Goal: Task Accomplishment & Management: Complete application form

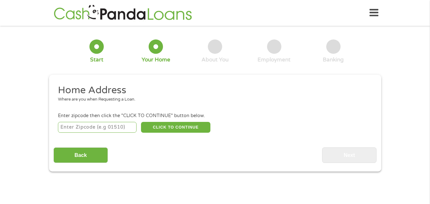
click at [77, 130] on input "number" at bounding box center [97, 127] width 79 height 11
type input "95405"
select select "[US_STATE]"
type input "95405"
click at [177, 128] on button "CLICK TO CONTINUE" at bounding box center [175, 127] width 69 height 11
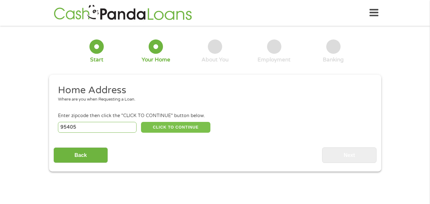
type input "95405"
type input "Santa [PERSON_NAME]"
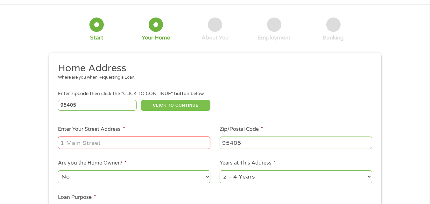
scroll to position [32, 0]
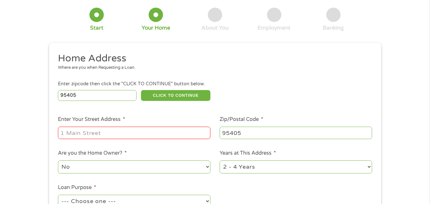
click at [91, 130] on input "Enter Your Street Address *" at bounding box center [134, 133] width 152 height 12
type input "[STREET_ADDRESS]"
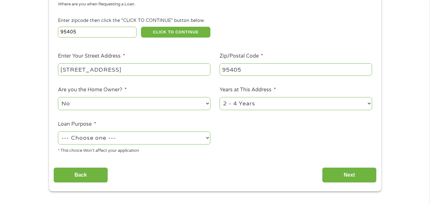
scroll to position [95, 0]
click at [368, 104] on select "1 Year or less 1 - 2 Years 2 - 4 Years Over 4 Years" at bounding box center [295, 103] width 152 height 13
select select "60months"
click at [219, 97] on select "1 Year or less 1 - 2 Years 2 - 4 Years Over 4 Years" at bounding box center [295, 103] width 152 height 13
click at [209, 138] on select "--- Choose one --- Pay Bills Debt Consolidation Home Improvement Major Purchase…" at bounding box center [134, 137] width 152 height 13
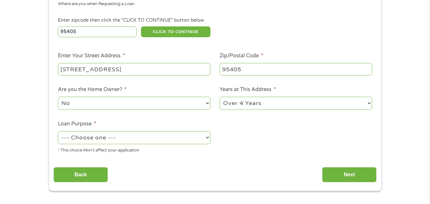
click at [209, 138] on select "--- Choose one --- Pay Bills Debt Consolidation Home Improvement Major Purchase…" at bounding box center [134, 137] width 152 height 13
click at [205, 136] on select "--- Choose one --- Pay Bills Debt Consolidation Home Improvement Major Purchase…" at bounding box center [134, 137] width 152 height 13
click at [58, 131] on select "--- Choose one --- Pay Bills Debt Consolidation Home Improvement Major Purchase…" at bounding box center [134, 137] width 152 height 13
click at [205, 134] on select "--- Choose one --- Pay Bills Debt Consolidation Home Improvement Major Purchase…" at bounding box center [134, 137] width 152 height 13
select select "shorttermcash"
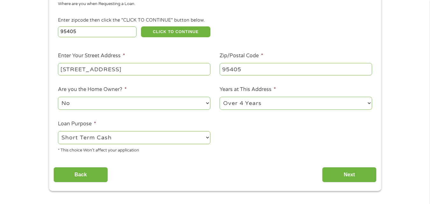
click at [58, 131] on select "--- Choose one --- Pay Bills Debt Consolidation Home Improvement Major Purchase…" at bounding box center [134, 137] width 152 height 13
click at [349, 175] on input "Next" at bounding box center [349, 175] width 54 height 16
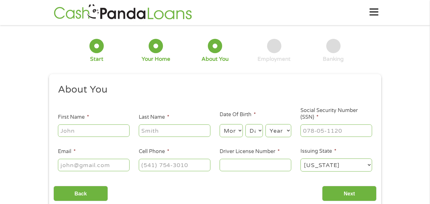
scroll to position [0, 0]
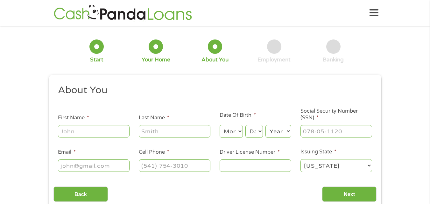
click at [74, 128] on input "First Name *" at bounding box center [94, 131] width 72 height 12
type input "[PERSON_NAME]"
type input "[EMAIL_ADDRESS][DOMAIN_NAME]"
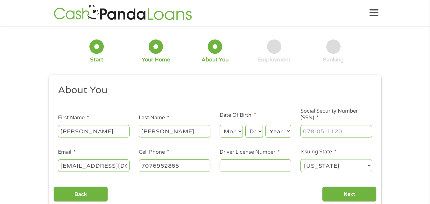
type input "[PHONE_NUMBER]"
click at [235, 132] on select "Month 1 2 3 4 5 6 7 8 9 10 11 12" at bounding box center [230, 131] width 23 height 13
select select "11"
click at [219, 125] on select "Month 1 2 3 4 5 6 7 8 9 10 11 12" at bounding box center [230, 131] width 23 height 13
click at [255, 133] on select "Day 1 2 3 4 5 6 7 8 9 10 11 12 13 14 15 16 17 18 19 20 21 22 23 24 25 26 27 28 …" at bounding box center [253, 131] width 17 height 13
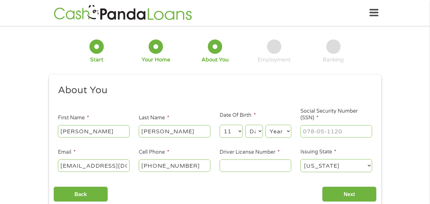
select select "10"
click at [245, 125] on select "Day 1 2 3 4 5 6 7 8 9 10 11 12 13 14 15 16 17 18 19 20 21 22 23 24 25 26 27 28 …" at bounding box center [253, 131] width 17 height 13
click at [258, 71] on div "1 Start 2 Your Home 3 About You 4 Employment 5 Banking 6" at bounding box center [215, 51] width 332 height 42
click at [278, 132] on select "Year [DATE] 2006 2005 2004 2003 2002 2001 2000 1999 1998 1997 1996 1995 1994 19…" at bounding box center [278, 131] width 26 height 13
select select "1966"
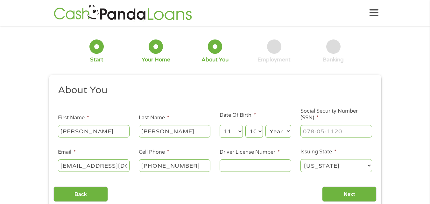
click at [265, 125] on select "Year [DATE] 2006 2005 2004 2003 2002 2001 2000 1999 1998 1997 1996 1995 1994 19…" at bounding box center [278, 131] width 26 height 13
click at [281, 61] on div "Employment" at bounding box center [273, 59] width 33 height 7
click at [321, 130] on input "___-__-____" at bounding box center [336, 131] width 72 height 12
type input "564-59-2247"
click at [233, 164] on input "Driver License Number *" at bounding box center [255, 165] width 72 height 12
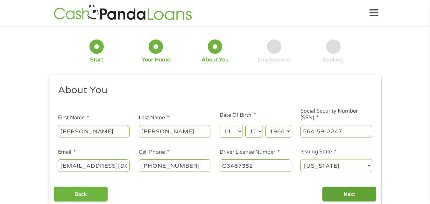
type input "C3487382"
click at [346, 195] on input "Next" at bounding box center [349, 194] width 54 height 16
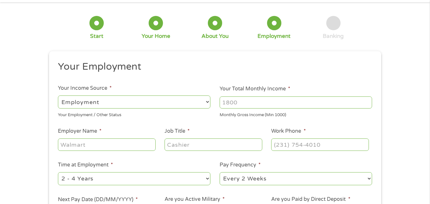
scroll to position [32, 0]
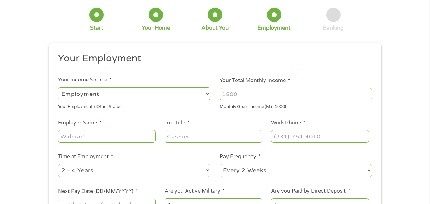
click at [207, 93] on select "--- Choose one --- Employment [DEMOGRAPHIC_DATA] Benefits" at bounding box center [134, 93] width 152 height 13
click at [58, 87] on select "--- Choose one --- Employment [DEMOGRAPHIC_DATA] Benefits" at bounding box center [134, 93] width 152 height 13
click at [280, 94] on input "Your Total Monthly Income *" at bounding box center [295, 94] width 152 height 12
type input "7600"
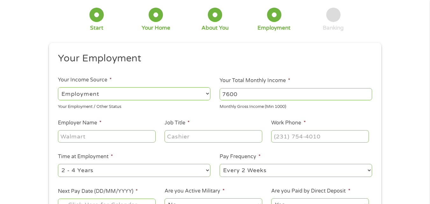
click at [83, 139] on input "Employer Name *" at bounding box center [106, 136] width 97 height 12
type input "Cast [PERSON_NAME] Tee INc"
type input "Offices manager"
type input "[PHONE_NUMBER]"
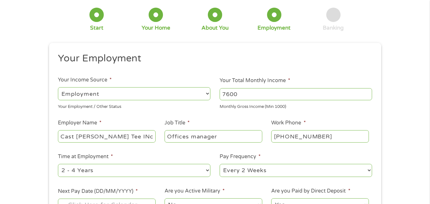
click at [205, 171] on select "--- Choose one --- 1 Year or less 1 - 2 Years 2 - 4 Years Over 4 Years" at bounding box center [134, 170] width 152 height 13
select select "60months"
click at [58, 164] on select "--- Choose one --- 1 Year or less 1 - 2 Years 2 - 4 Years Over 4 Years" at bounding box center [134, 170] width 152 height 13
click at [127, 160] on li "Time at Employment * --- Choose one --- 1 Year or less 1 - 2 Years 2 - 4 Years …" at bounding box center [134, 165] width 162 height 25
click at [367, 169] on select "--- Choose one --- Every 2 Weeks Every Week Monthly Semi-Monthly" at bounding box center [295, 170] width 152 height 13
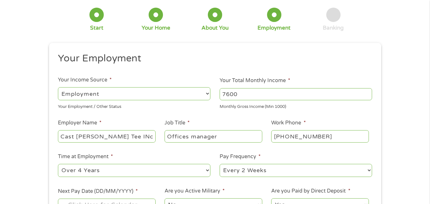
select select "weekly"
click at [219, 164] on select "--- Choose one --- Every 2 Weeks Every Week Monthly Semi-Monthly" at bounding box center [295, 170] width 152 height 13
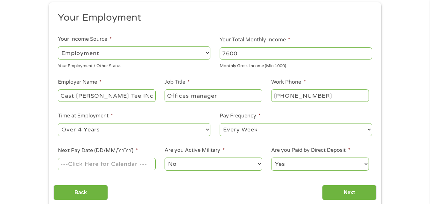
scroll to position [95, 0]
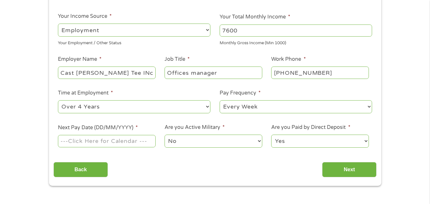
click at [98, 142] on input "Next Pay Date (DD/MM/YYYY) *" at bounding box center [106, 141] width 97 height 12
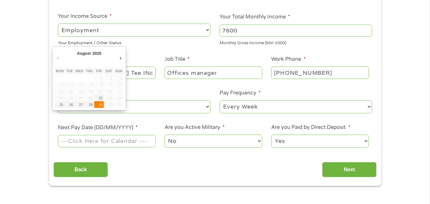
type input "[DATE]"
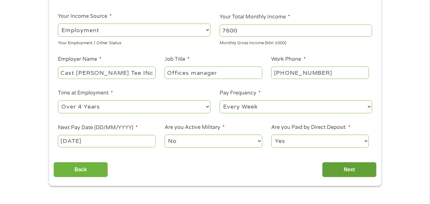
click at [352, 172] on input "Next" at bounding box center [349, 170] width 54 height 16
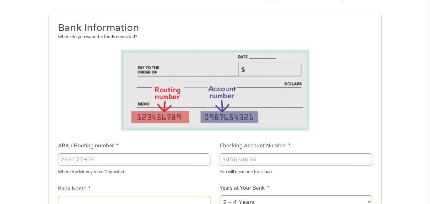
scroll to position [64, 0]
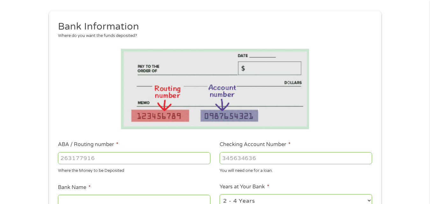
click at [68, 158] on input "ABA / Routing number *" at bounding box center [134, 158] width 152 height 12
type input "321177586"
type input "REDWOOD CREDIT UNION"
type input "321177586"
click at [243, 159] on input "Checking Account Number *" at bounding box center [295, 158] width 152 height 12
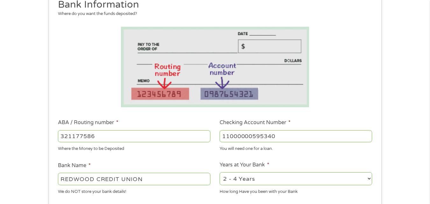
scroll to position [95, 0]
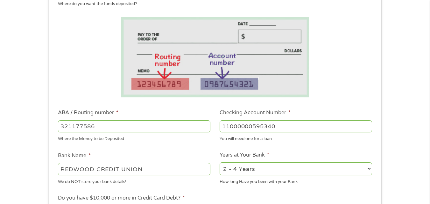
type input "11000000595340"
click at [369, 170] on select "2 - 4 Years 6 - 12 Months 1 - 2 Years Over 4 Years" at bounding box center [295, 168] width 152 height 13
select select "60months"
click at [219, 162] on select "2 - 4 Years 6 - 12 Months 1 - 2 Years Over 4 Years" at bounding box center [295, 168] width 152 height 13
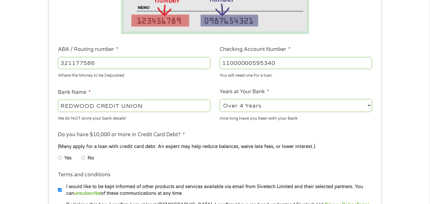
scroll to position [159, 0]
click at [61, 157] on input "Yes" at bounding box center [60, 157] width 4 height 10
radio input "true"
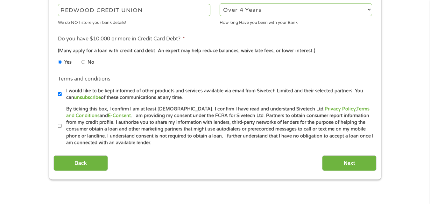
click at [59, 125] on input "By ticking this box, I confirm I am at least [DEMOGRAPHIC_DATA]. I confirm I ha…" at bounding box center [60, 126] width 4 height 10
checkbox input "true"
click at [60, 94] on input "I would like to be kept informed of other products and services available via e…" at bounding box center [60, 94] width 4 height 10
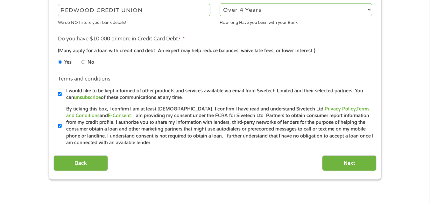
checkbox input "false"
click at [354, 162] on input "Next" at bounding box center [349, 163] width 54 height 16
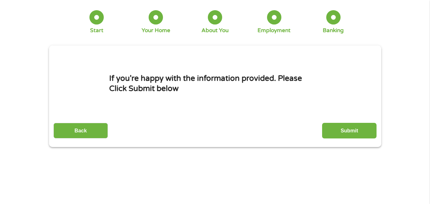
scroll to position [0, 0]
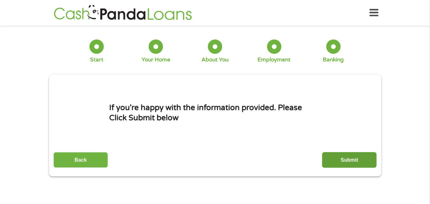
click at [354, 156] on input "Submit" at bounding box center [349, 160] width 54 height 16
